Goal: Information Seeking & Learning: Learn about a topic

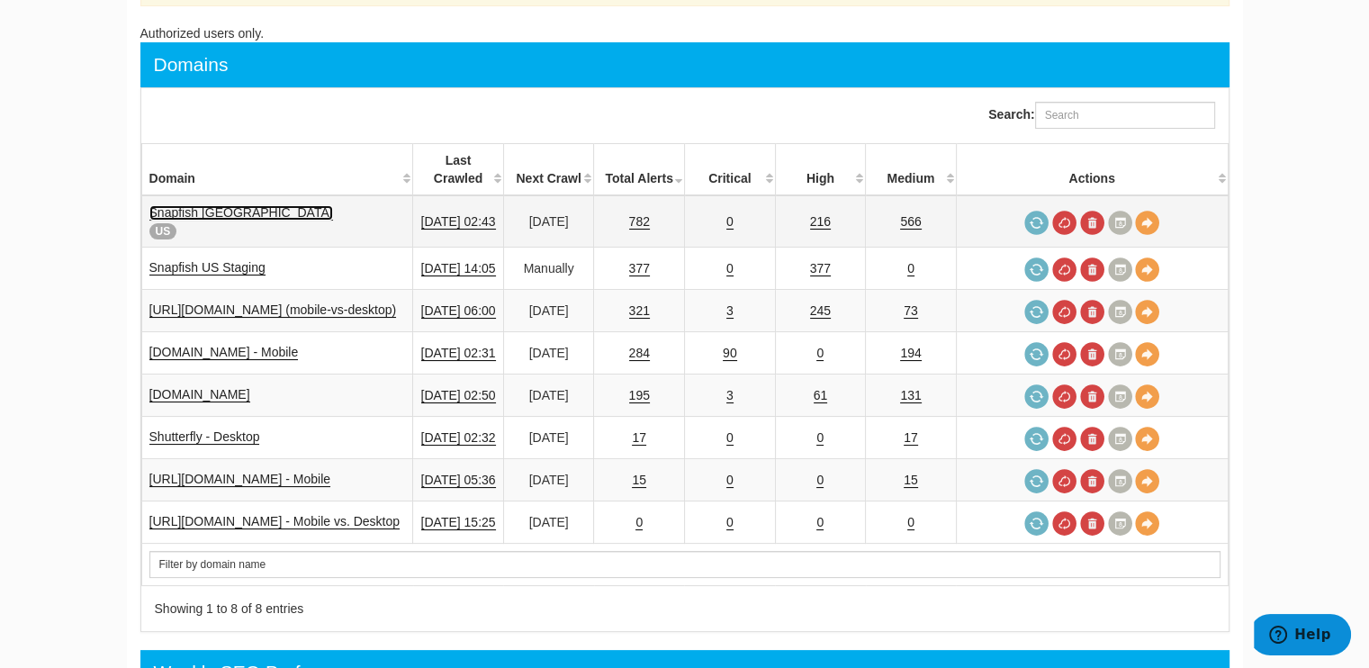
click at [208, 205] on link "Snapfish [GEOGRAPHIC_DATA]" at bounding box center [241, 212] width 184 height 15
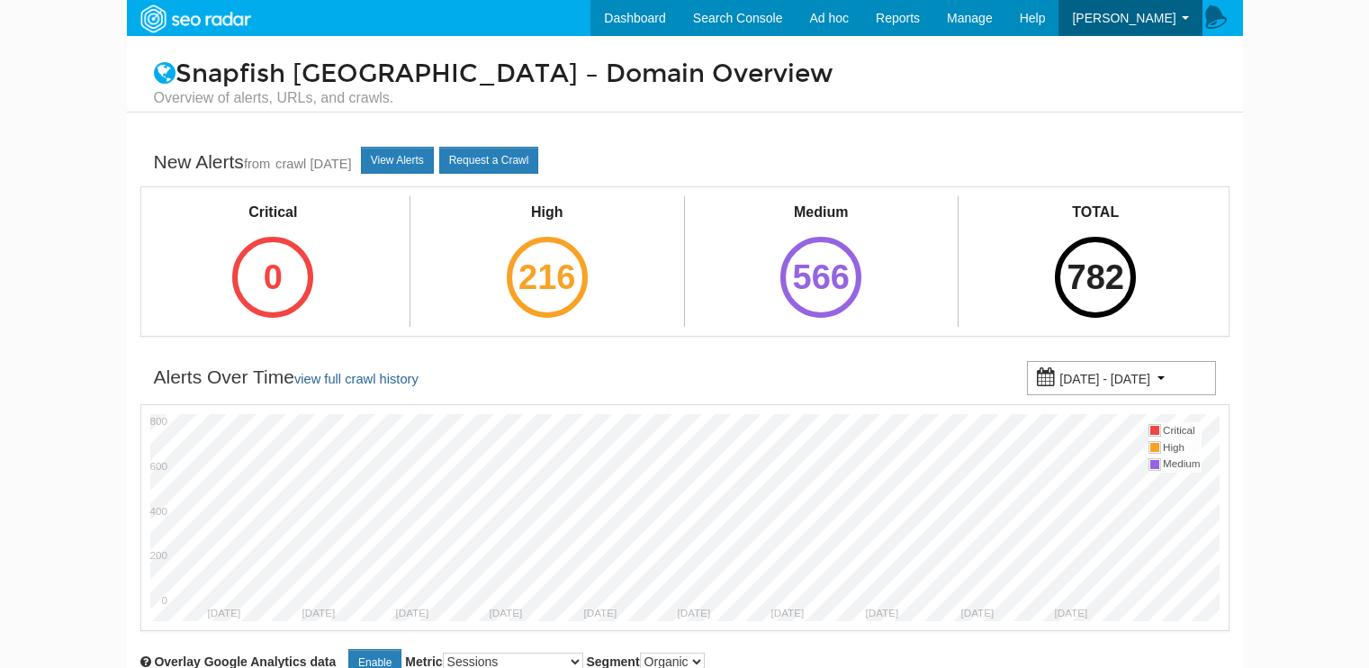
select select "500"
click at [575, 269] on div "216" at bounding box center [547, 277] width 81 height 81
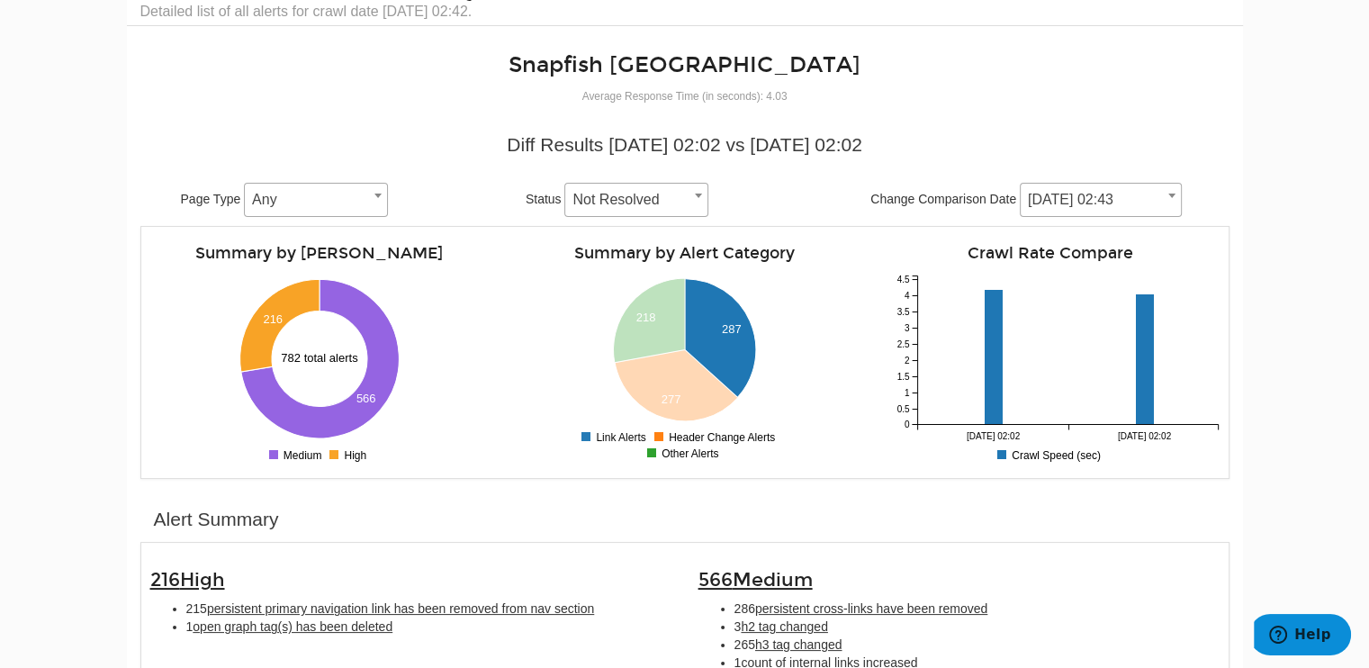
scroll to position [360, 0]
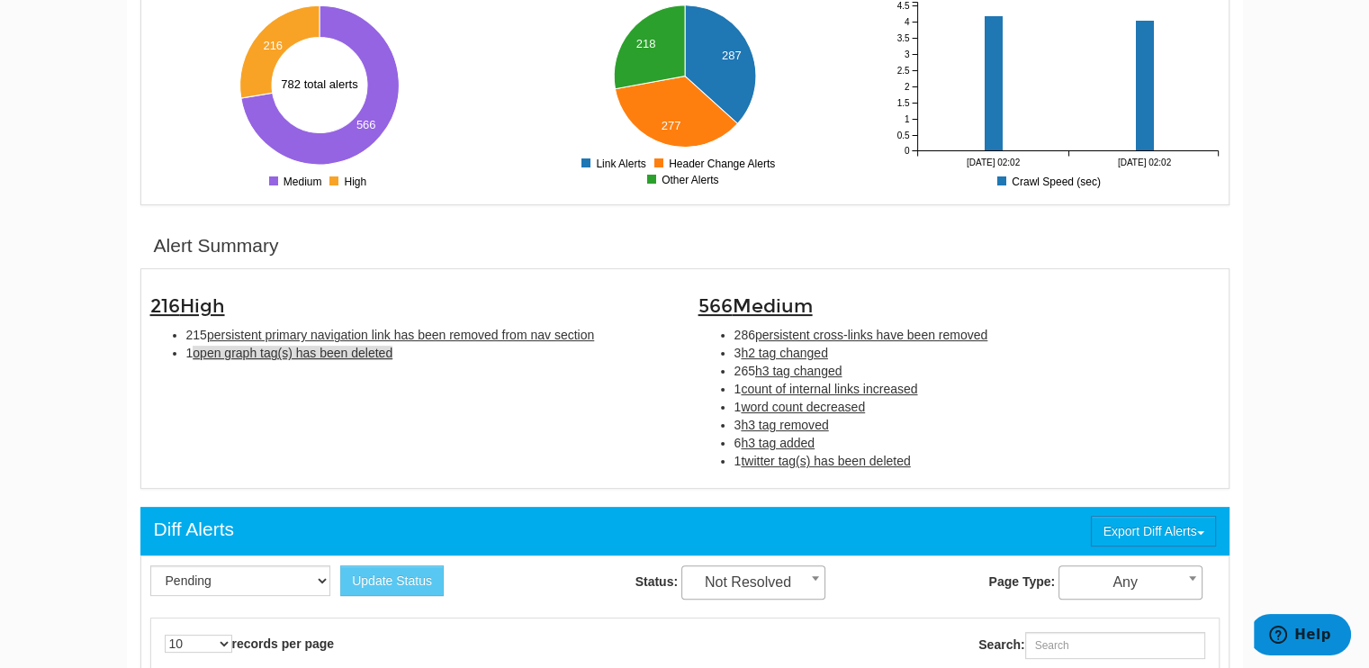
click at [310, 348] on span "open graph tag(s) has been deleted" at bounding box center [293, 353] width 200 height 14
type input "open graph tag(s) has been deleted"
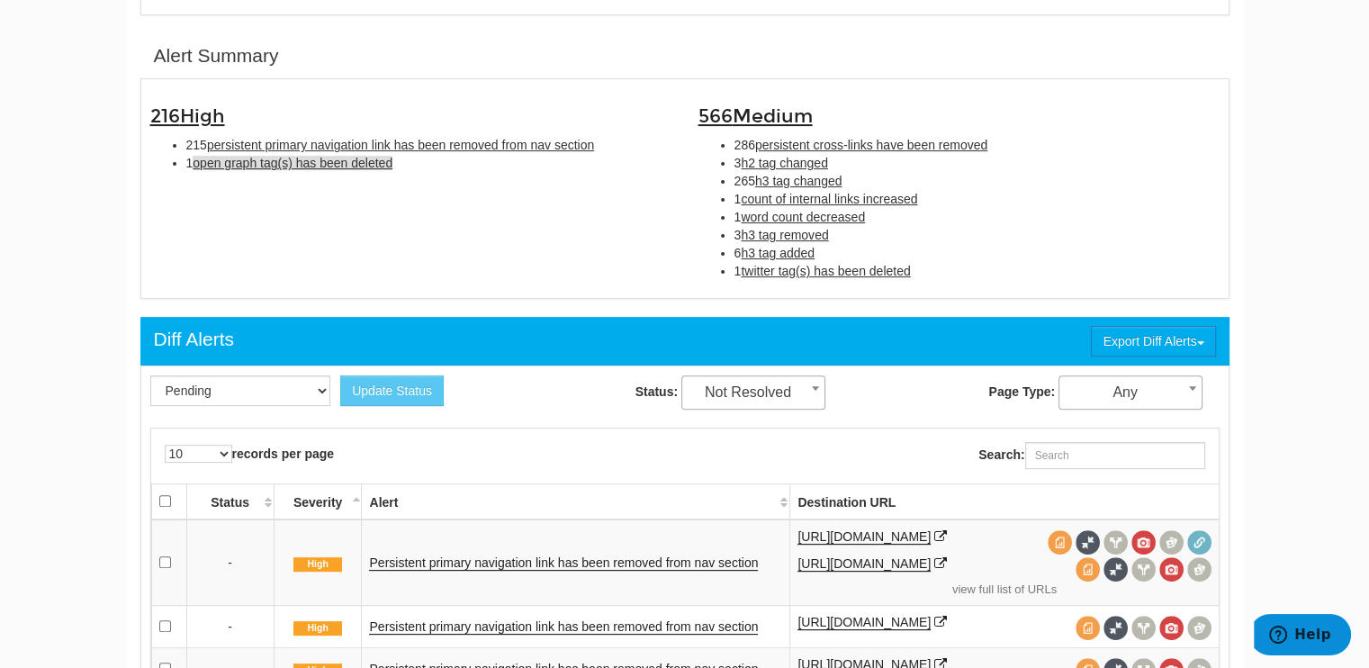
scroll to position [583, 0]
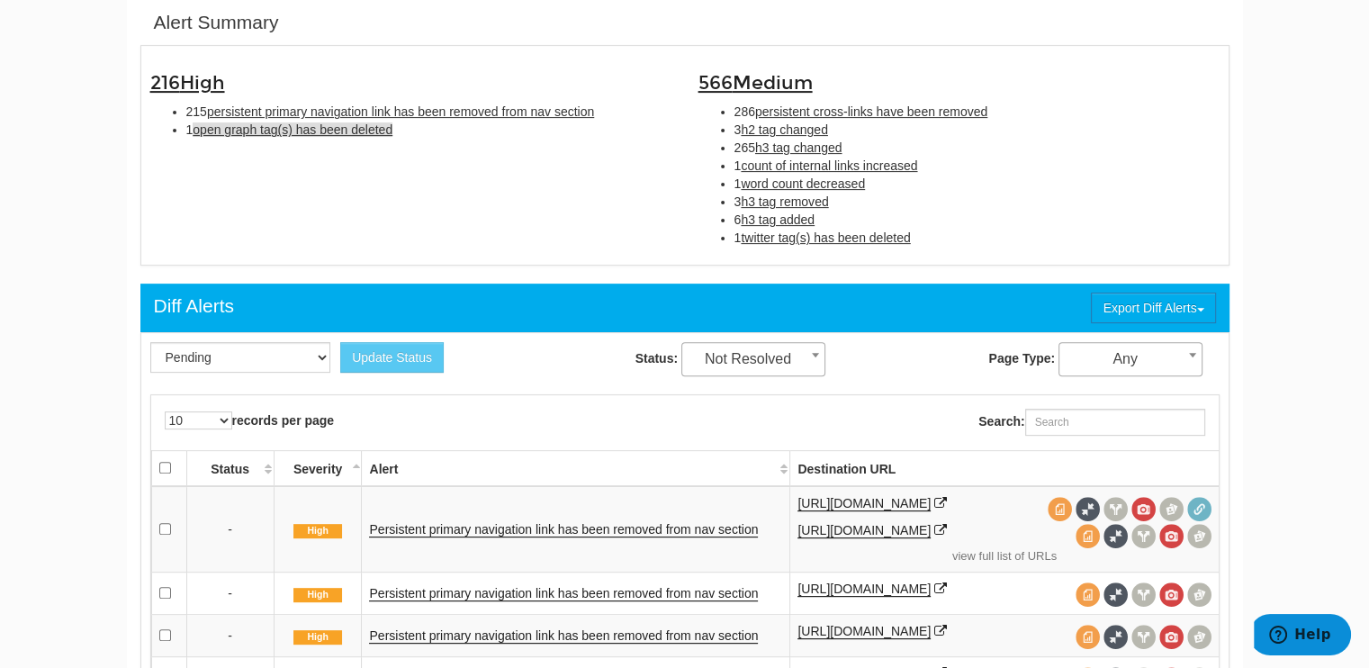
click at [328, 130] on span "open graph tag(s) has been deleted" at bounding box center [293, 129] width 200 height 14
type input "open graph tag(s) has been deleted"
click at [378, 130] on span "open graph tag(s) has been deleted" at bounding box center [293, 129] width 200 height 14
click at [364, 136] on span "open graph tag(s) has been deleted" at bounding box center [293, 129] width 200 height 14
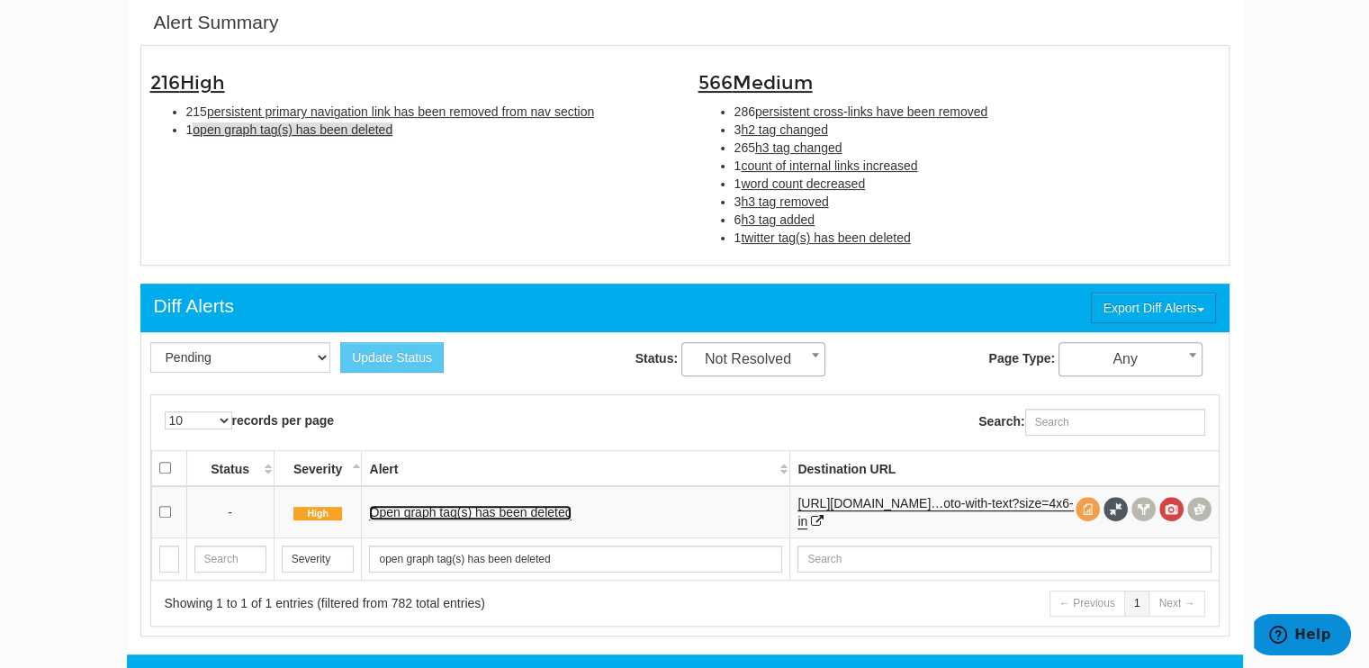
click at [524, 513] on link "Open graph tag(s) has been deleted" at bounding box center [470, 512] width 202 height 15
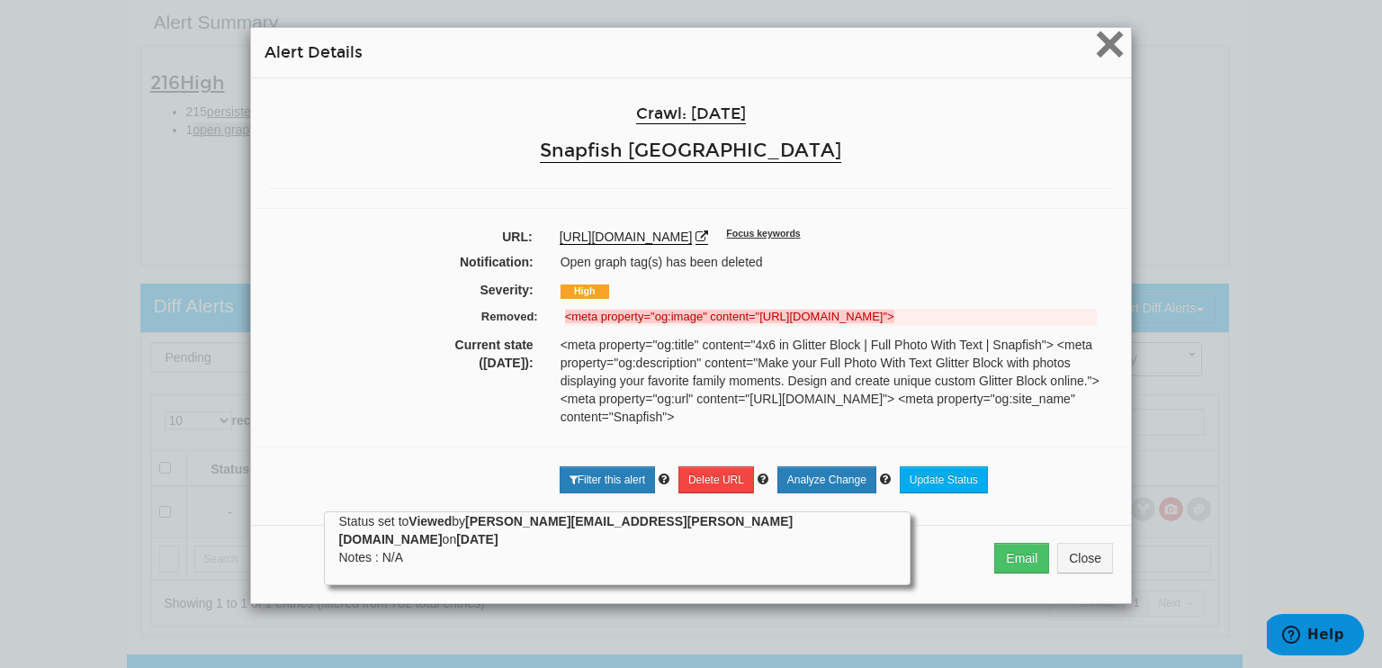
click at [1108, 41] on span "×" at bounding box center [1109, 43] width 31 height 60
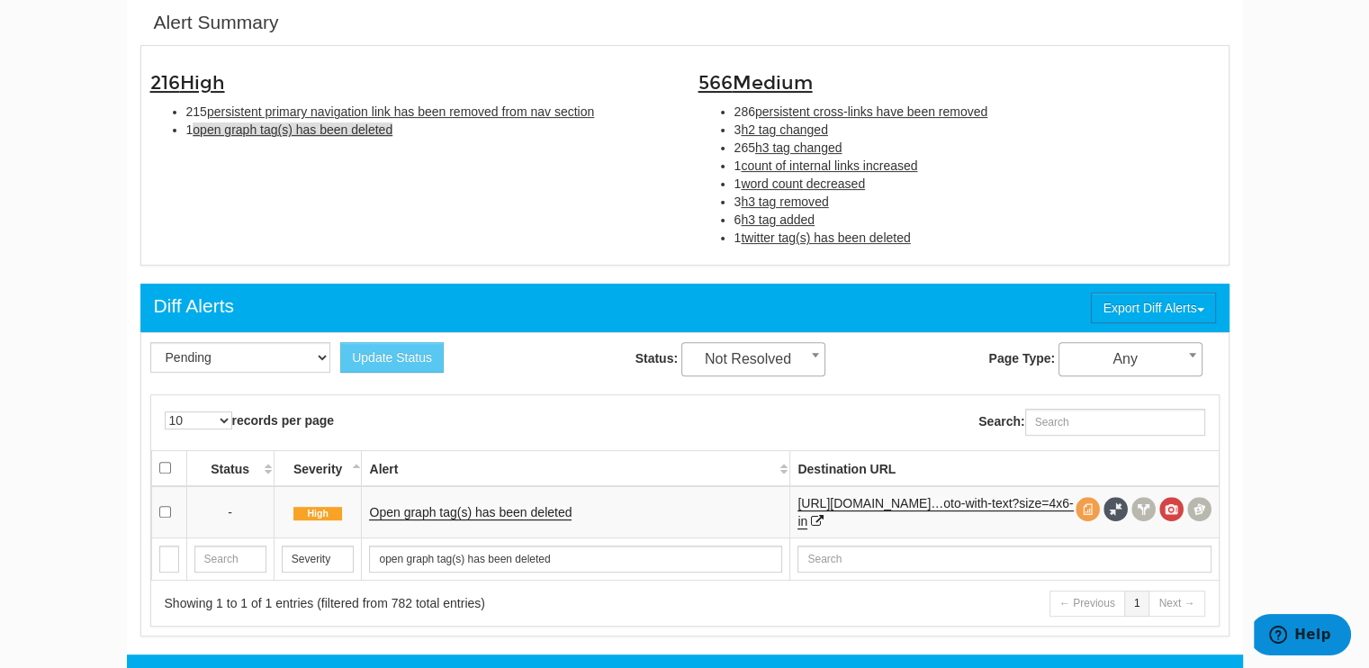
click at [506, 98] on div "216 High 215 persistent primary navigation link has been removed from nav secti…" at bounding box center [411, 101] width 548 height 93
click at [495, 112] on span "persistent primary navigation link has been removed from nav section" at bounding box center [400, 111] width 387 height 14
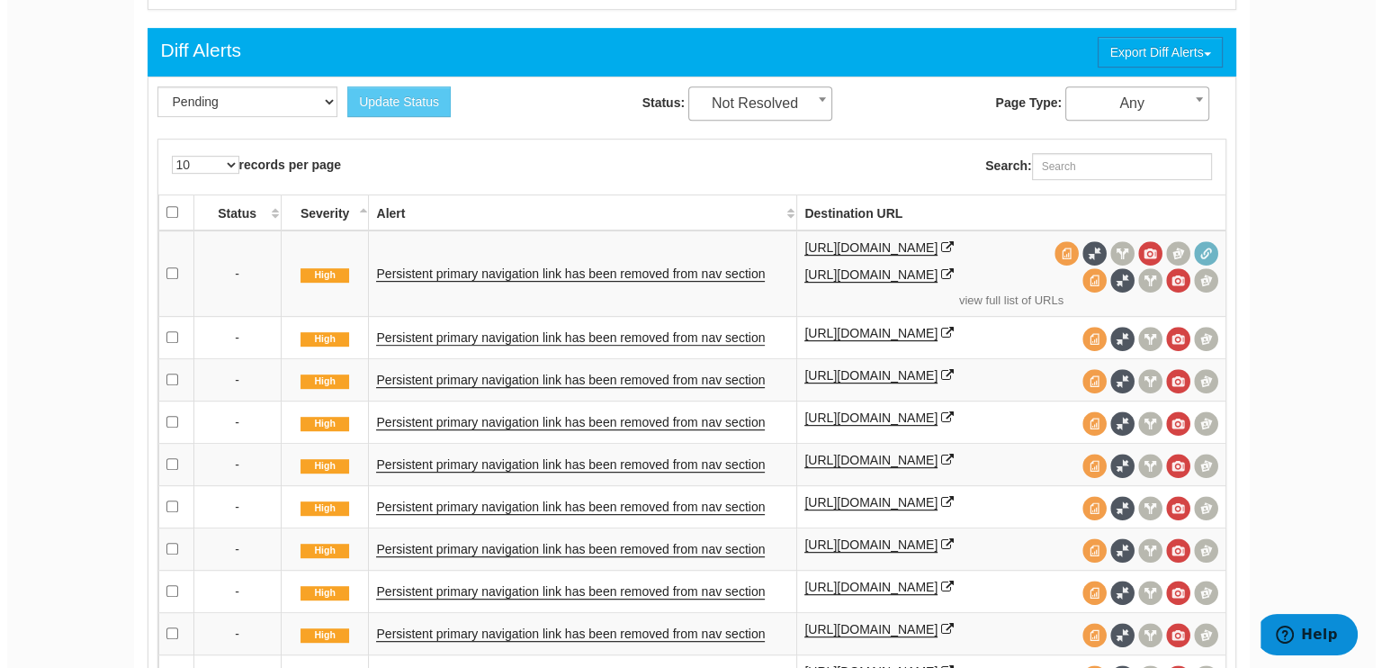
scroll to position [853, 0]
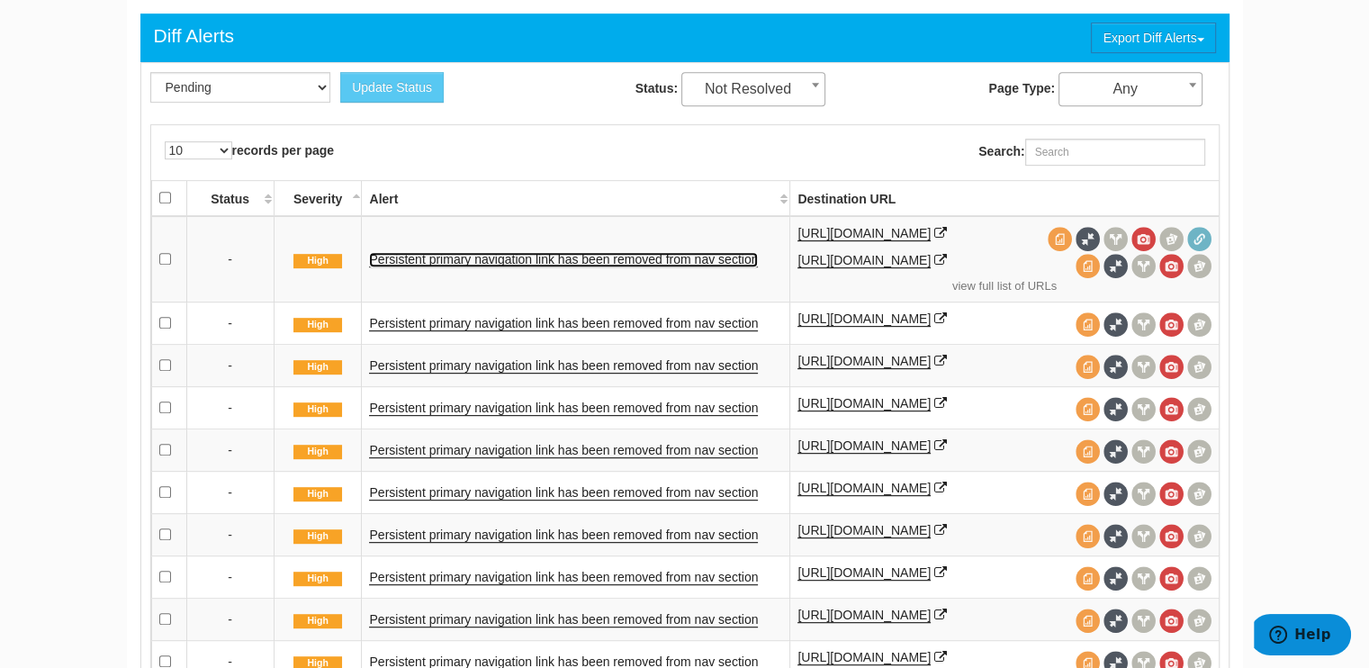
click at [554, 254] on link "Persistent primary navigation link has been removed from nav section" at bounding box center [563, 259] width 389 height 15
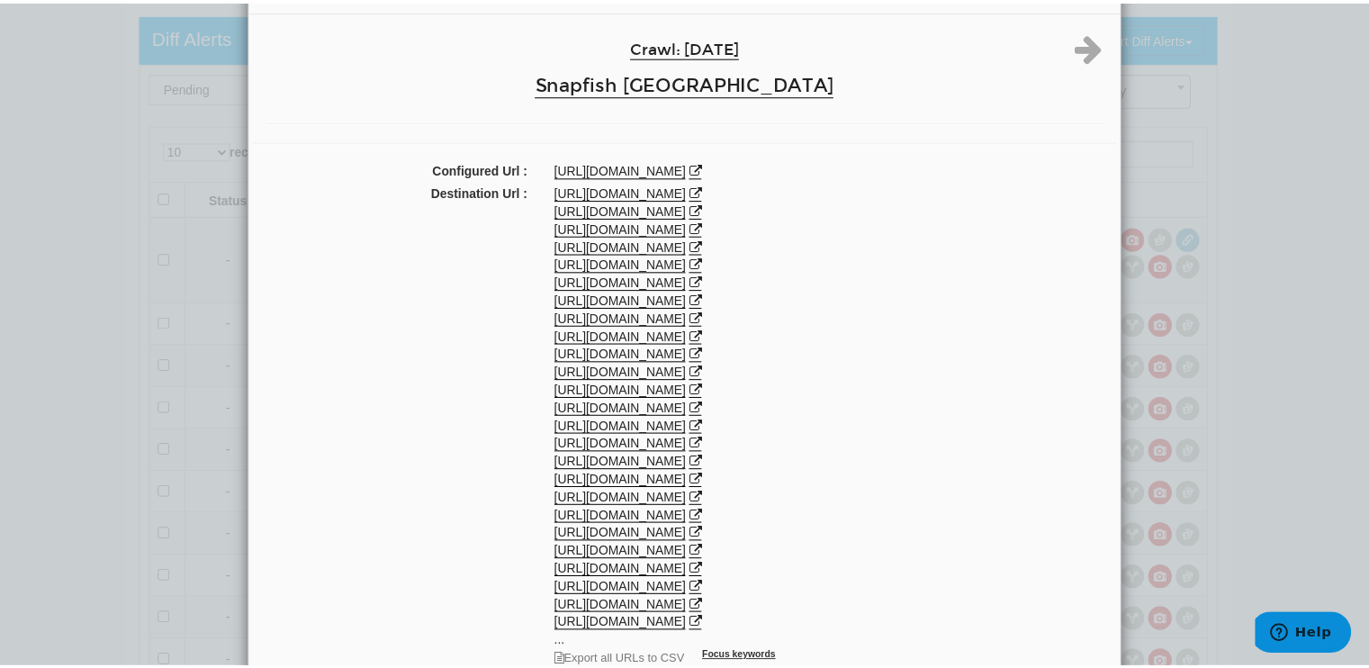
scroll to position [0, 0]
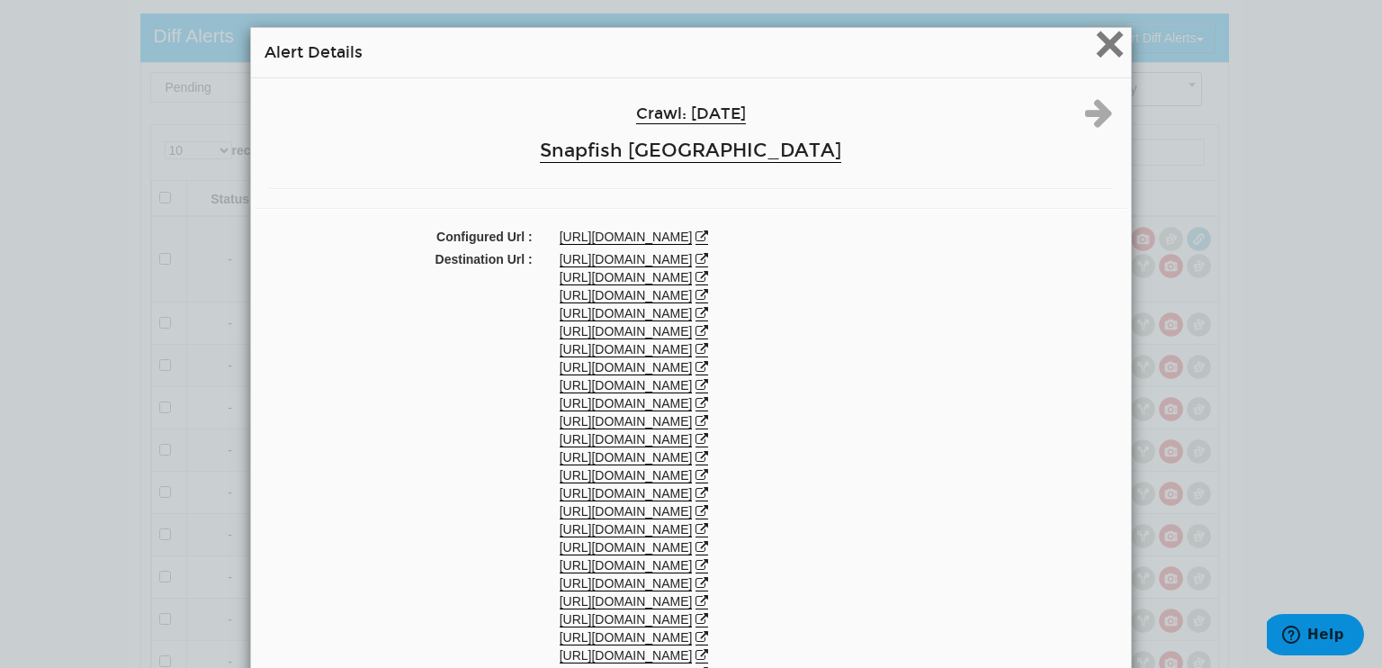
click at [1100, 46] on span "×" at bounding box center [1109, 43] width 31 height 60
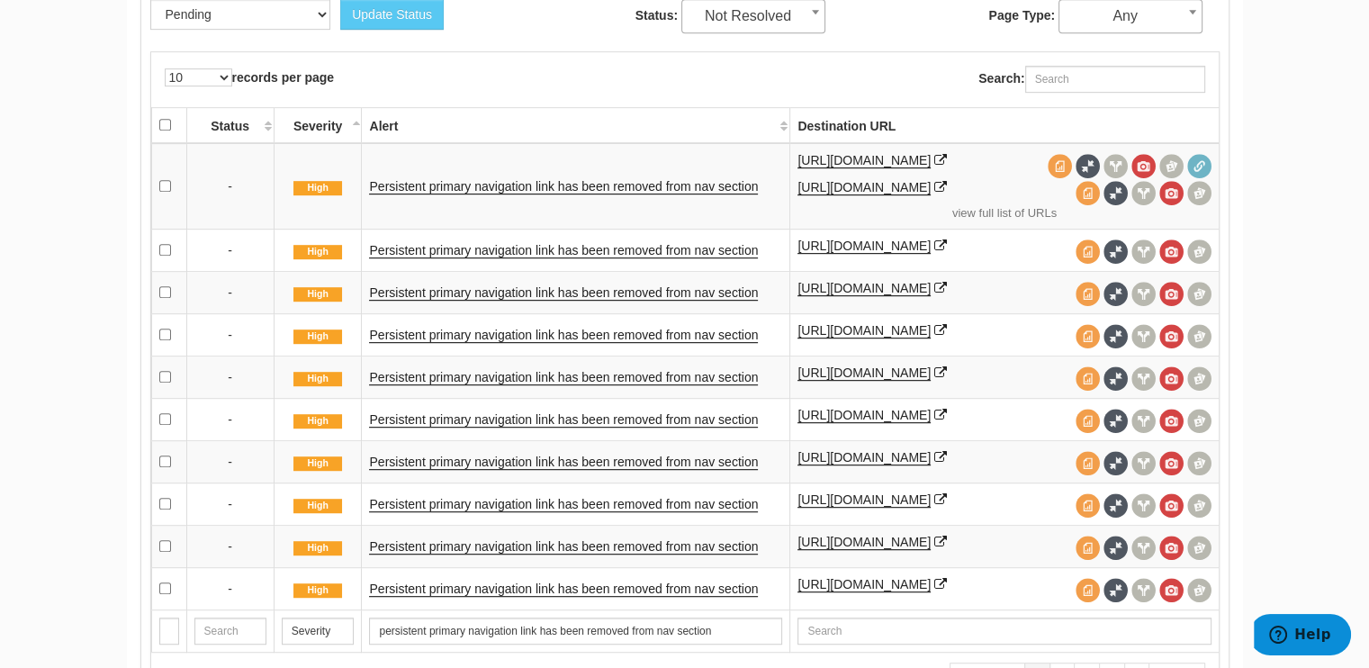
scroll to position [1033, 0]
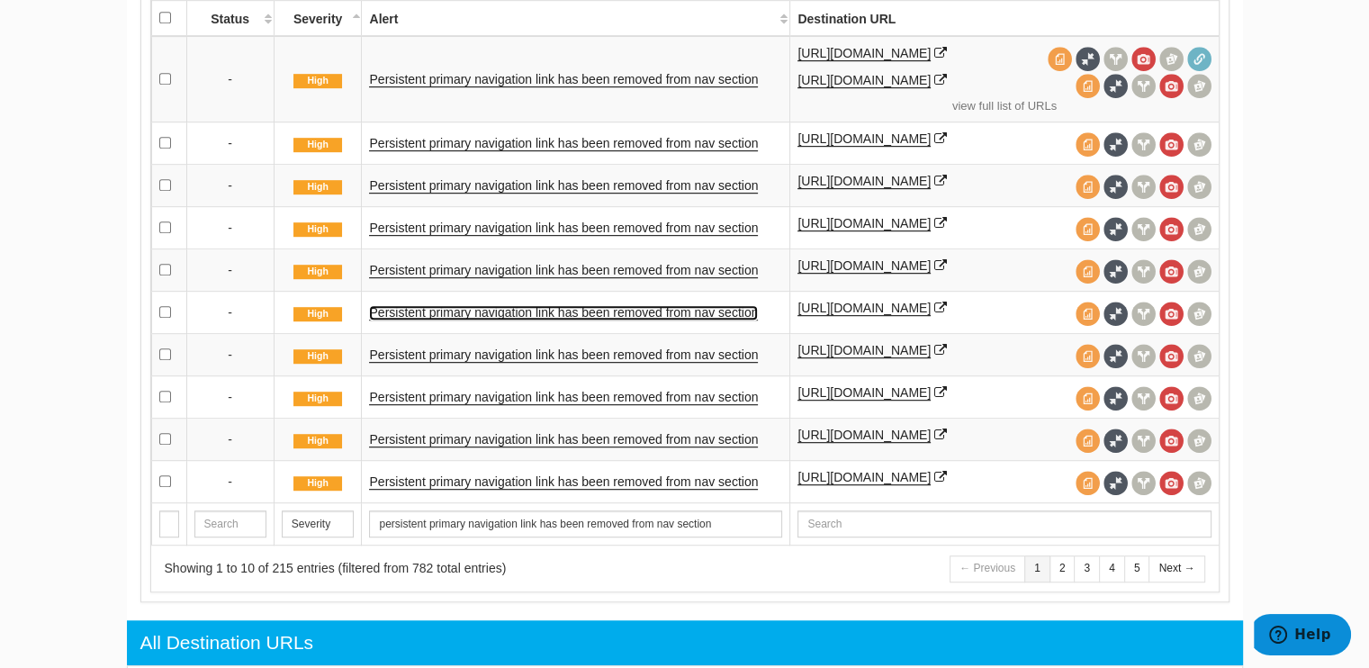
click at [591, 320] on link "Persistent primary navigation link has been removed from nav section" at bounding box center [563, 312] width 389 height 15
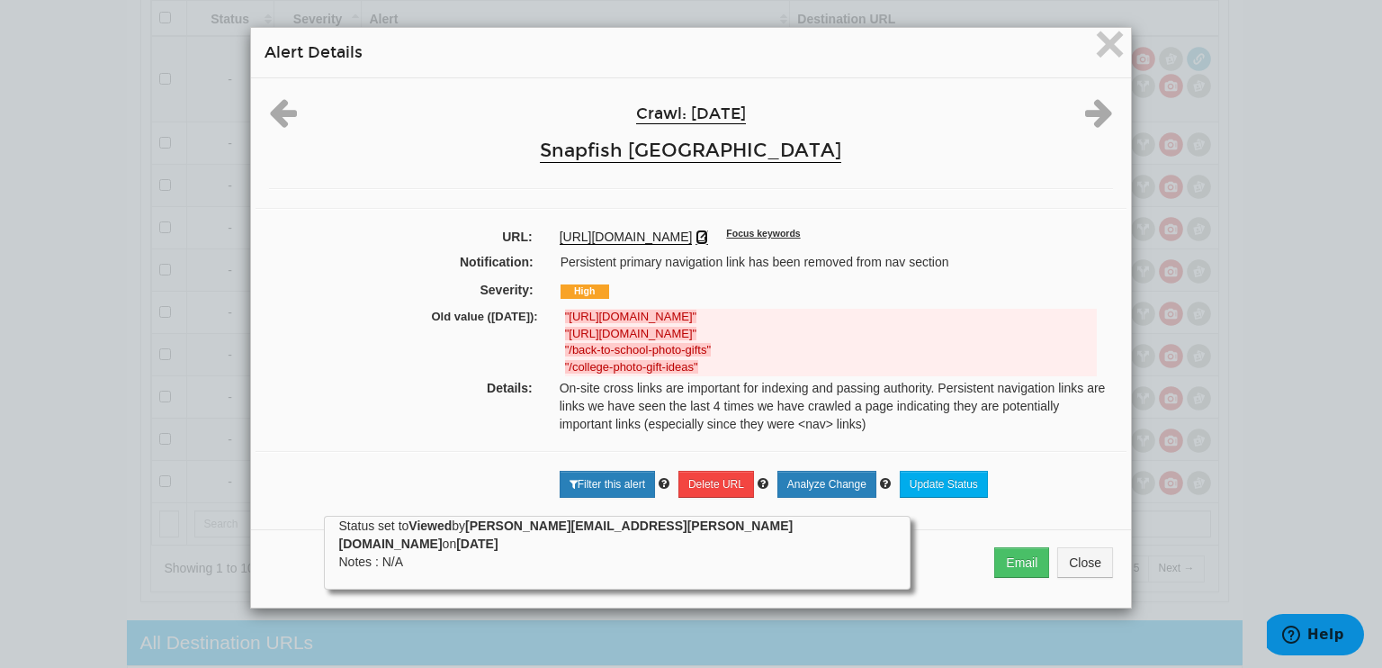
click at [708, 233] on icon at bounding box center [702, 236] width 13 height 13
click at [1096, 35] on span "×" at bounding box center [1109, 43] width 31 height 60
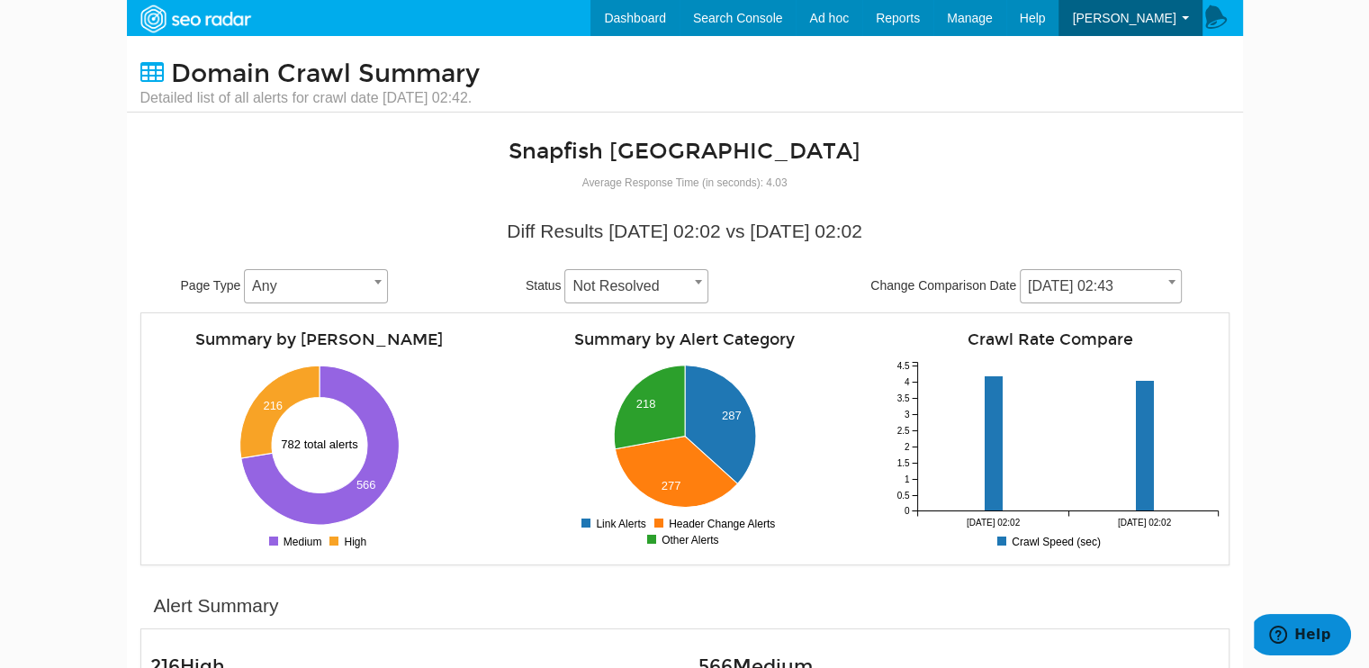
scroll to position [360, 0]
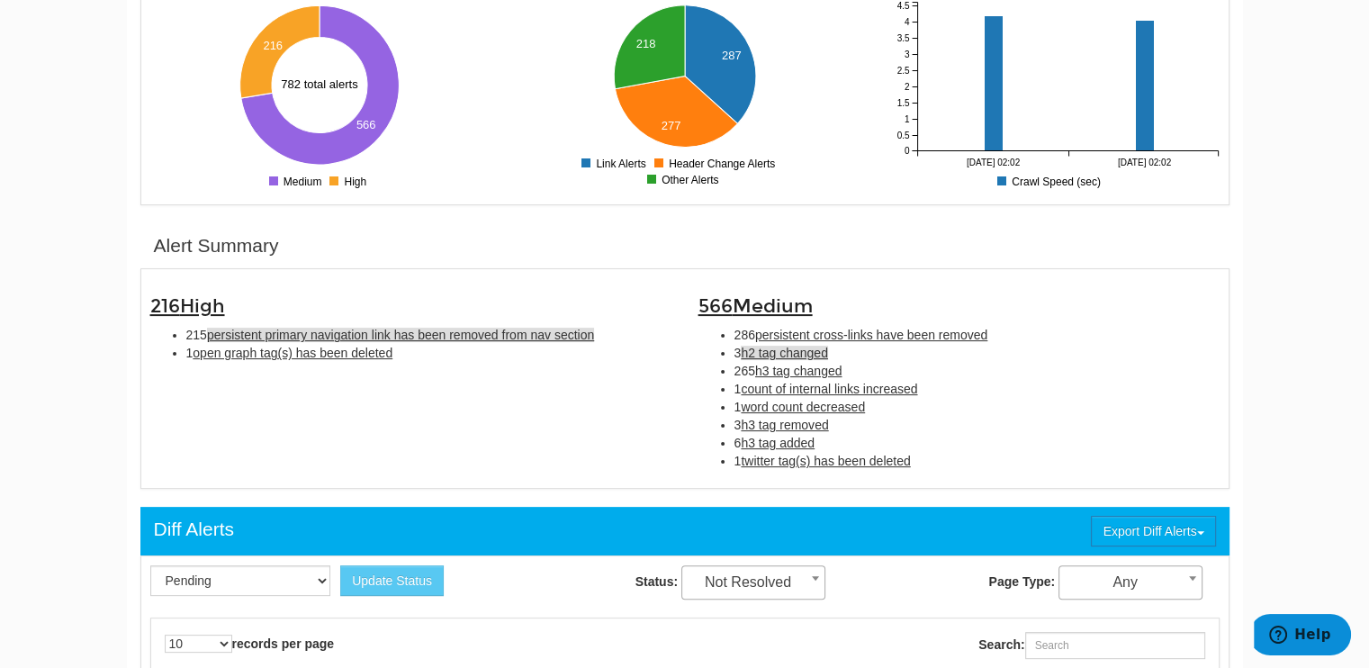
click at [795, 351] on span "h2 tag changed" at bounding box center [784, 353] width 87 height 14
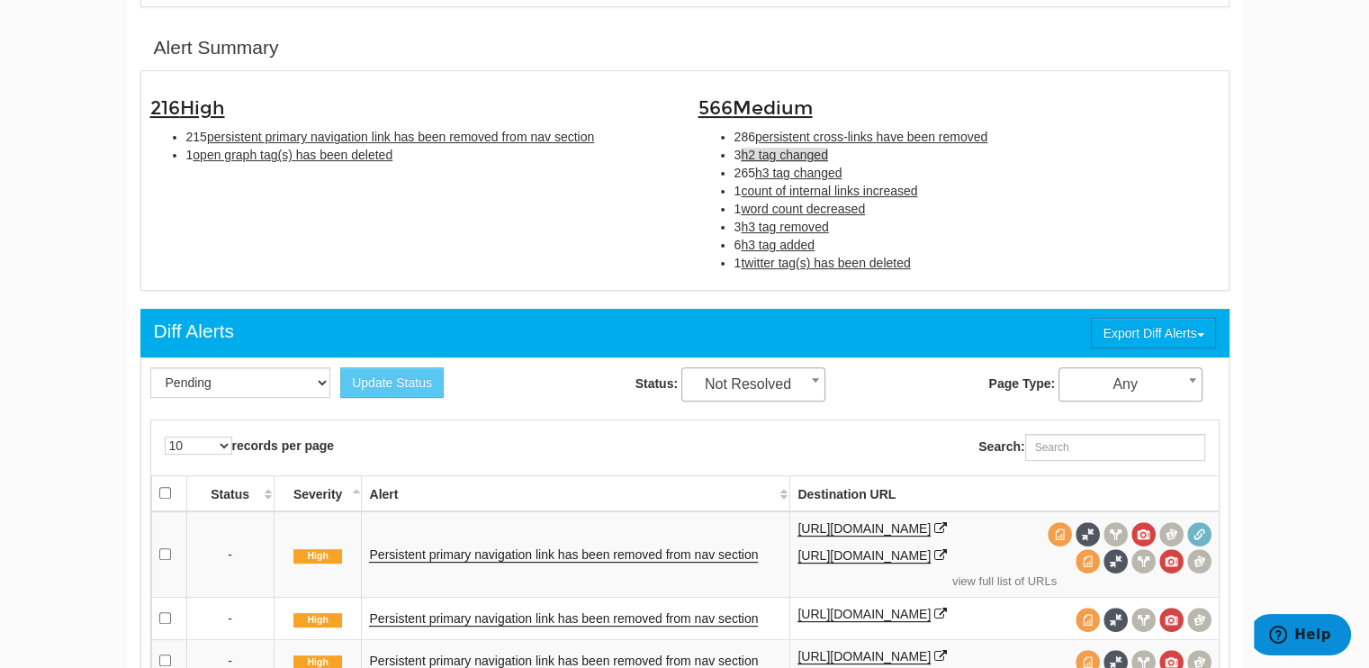
scroll to position [583, 0]
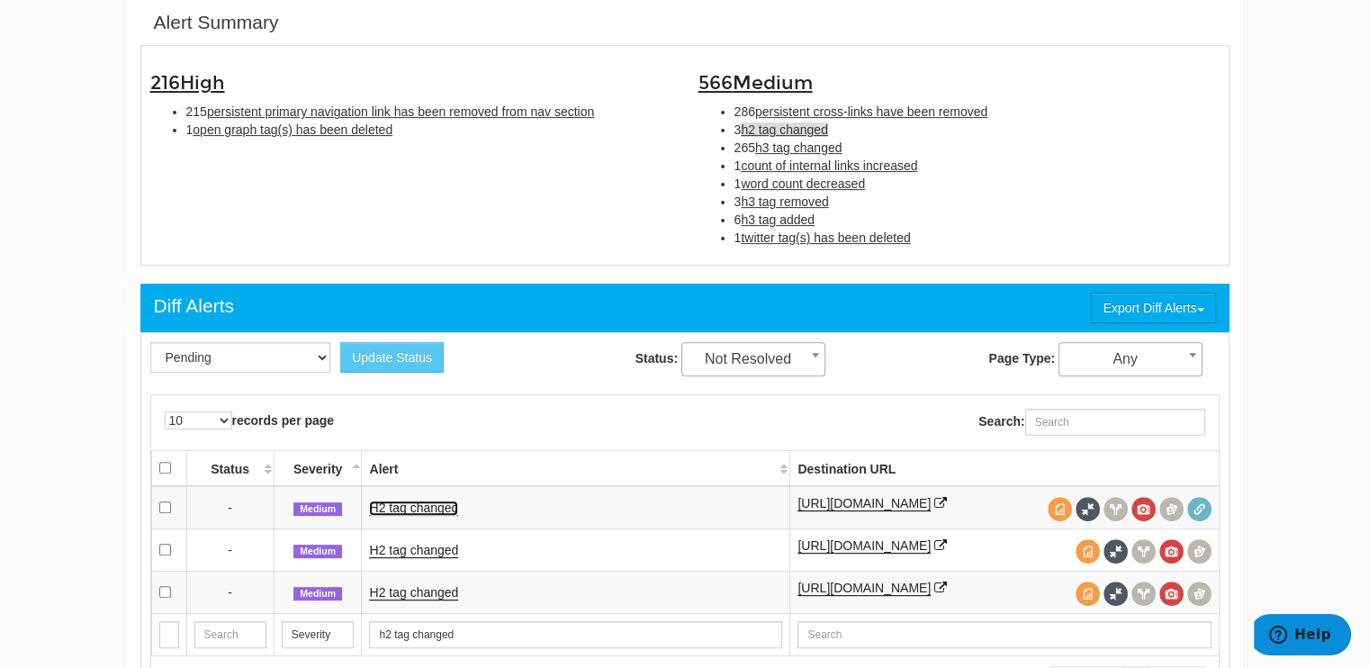
click at [424, 500] on link "H2 tag changed" at bounding box center [413, 507] width 89 height 15
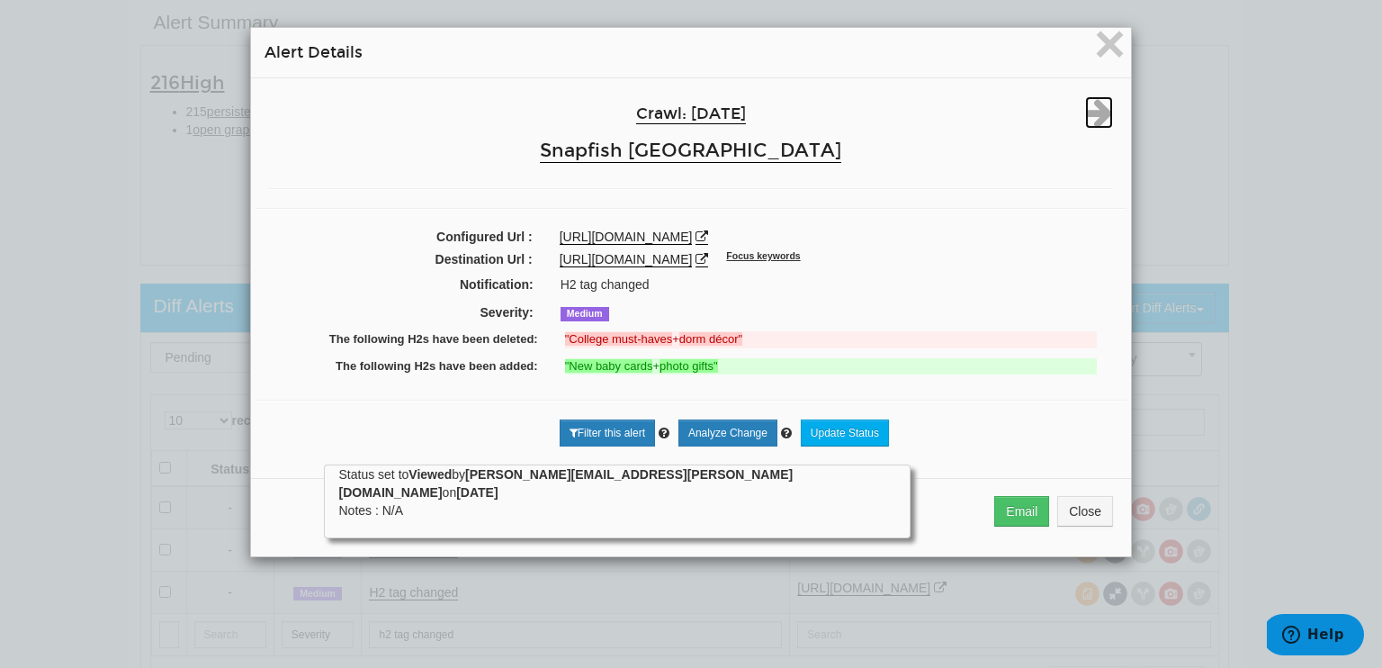
click at [1089, 114] on icon at bounding box center [1099, 112] width 28 height 32
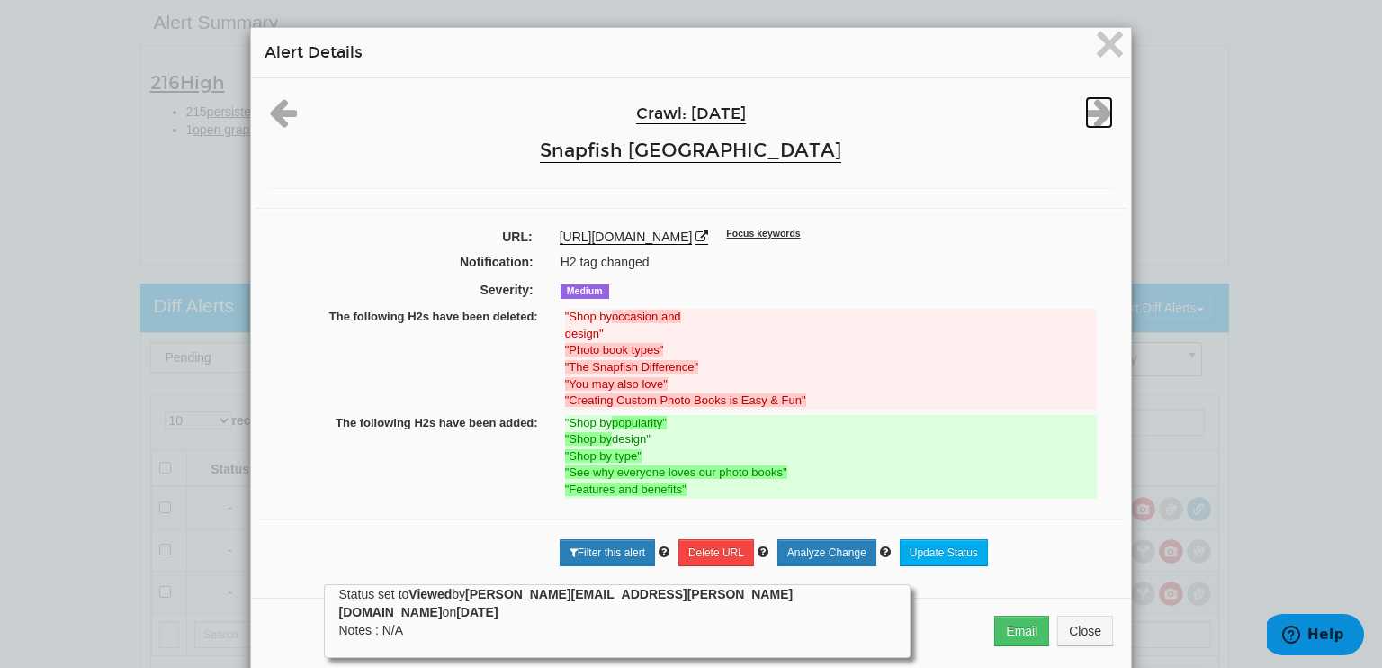
click at [1089, 114] on icon at bounding box center [1099, 112] width 28 height 32
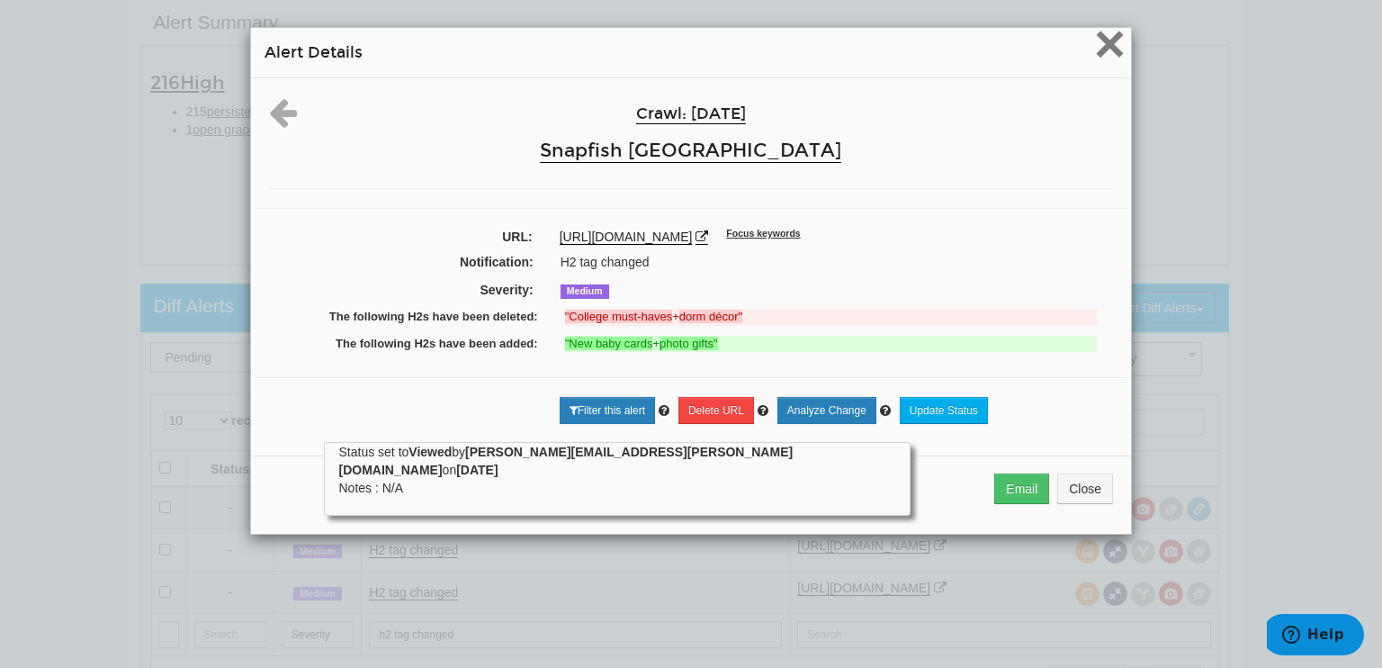
click at [1094, 43] on span "×" at bounding box center [1109, 43] width 31 height 60
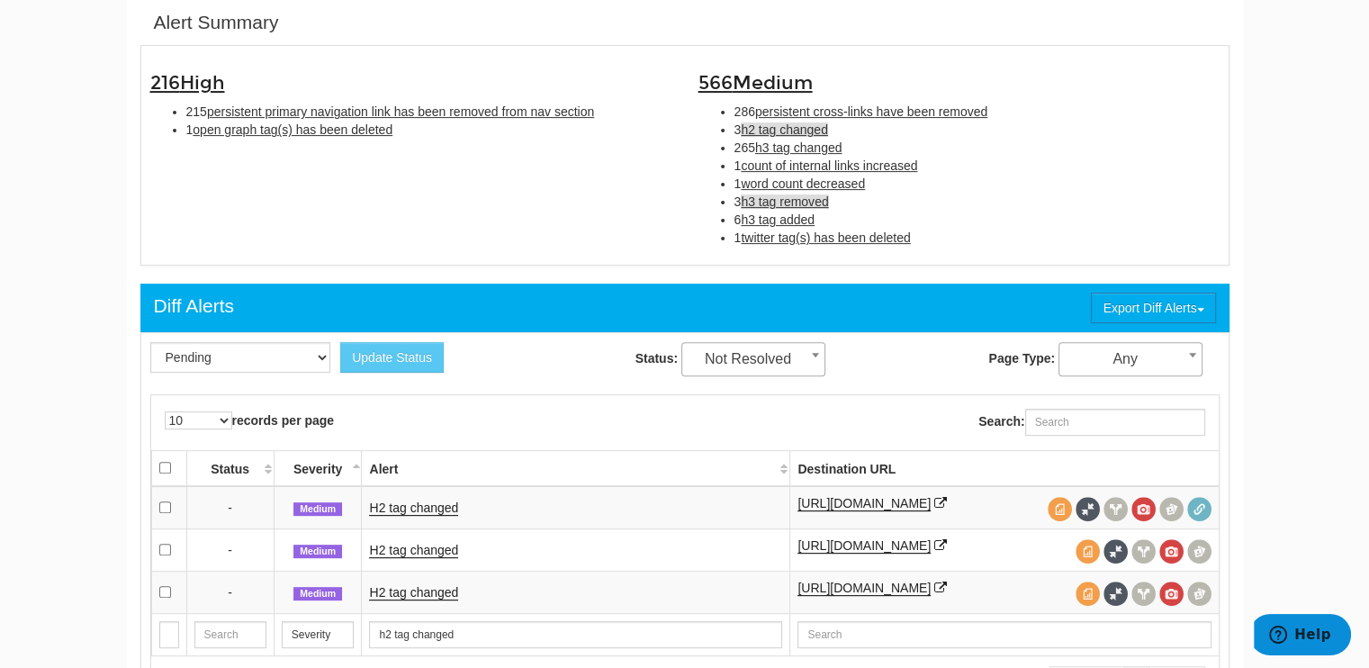
click at [777, 198] on span "h3 tag removed" at bounding box center [784, 201] width 87 height 14
click at [817, 238] on span "twitter tag(s) has been deleted" at bounding box center [825, 237] width 169 height 14
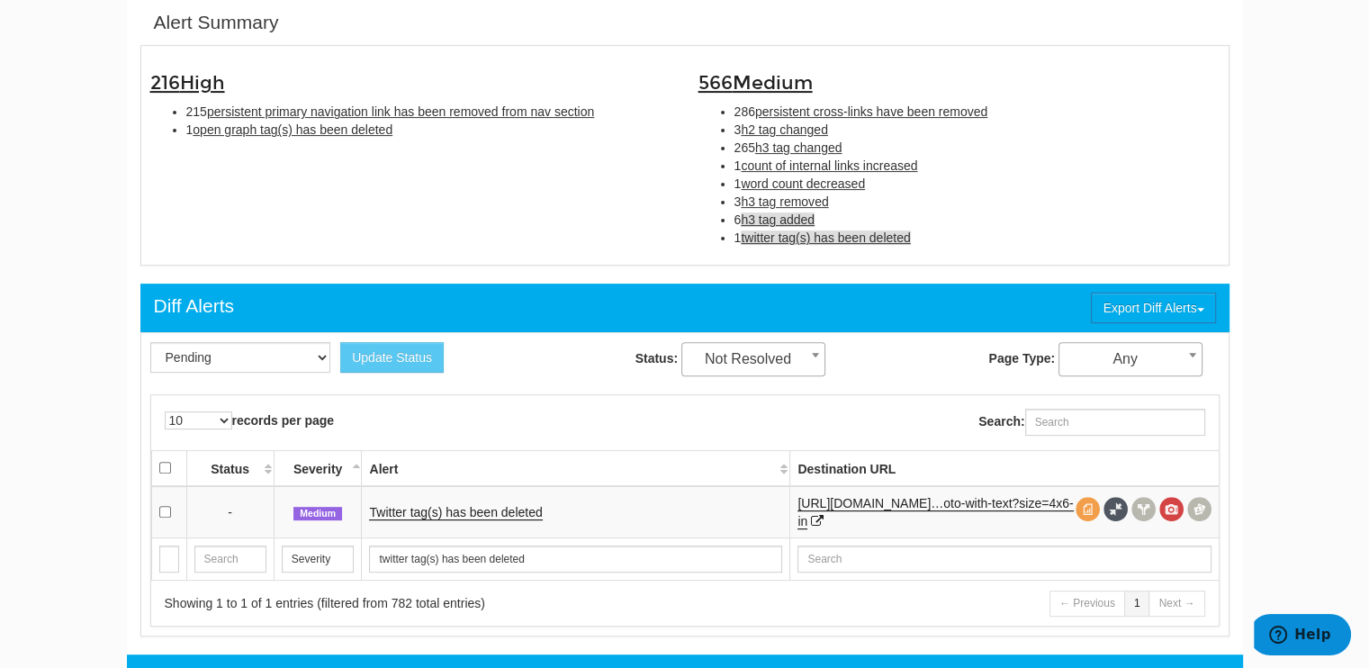
click at [810, 213] on span "h3 tag added" at bounding box center [778, 219] width 74 height 14
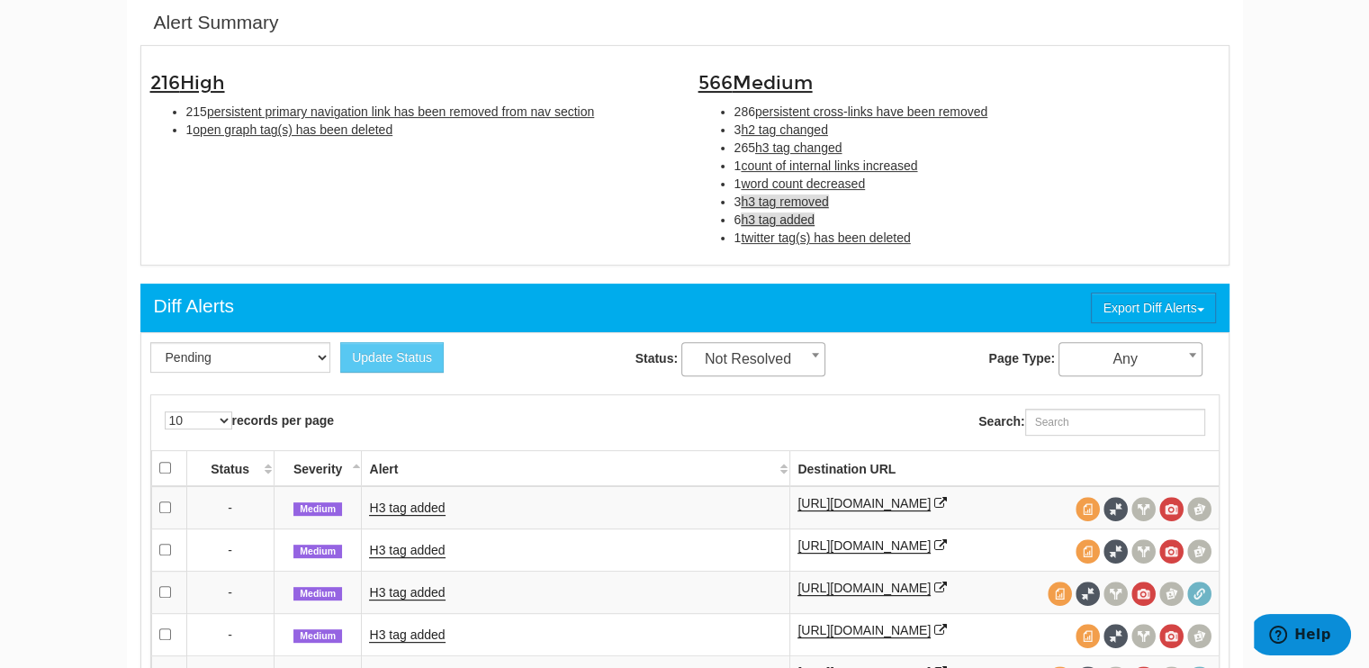
click at [810, 203] on span "h3 tag removed" at bounding box center [784, 201] width 87 height 14
type input "h3 tag removed"
